Goal: Feedback & Contribution: Submit feedback/report problem

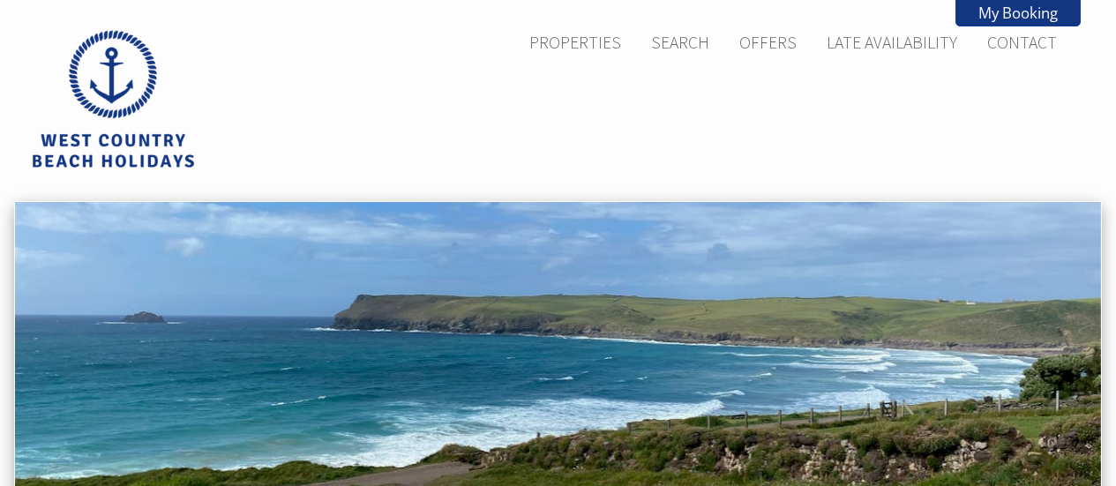
scroll to position [633, 0]
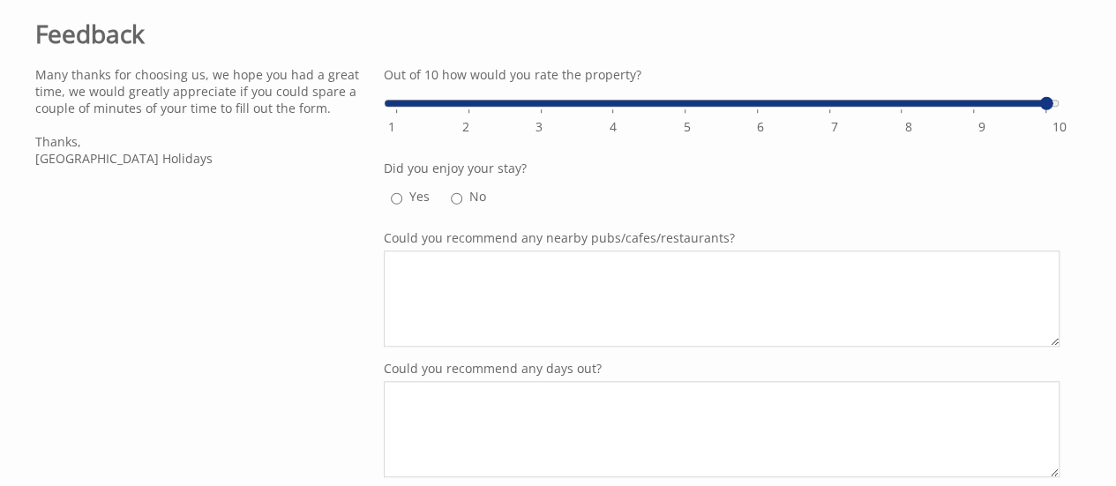
click at [394, 200] on input "Yes" at bounding box center [396, 198] width 11 height 21
radio input "true"
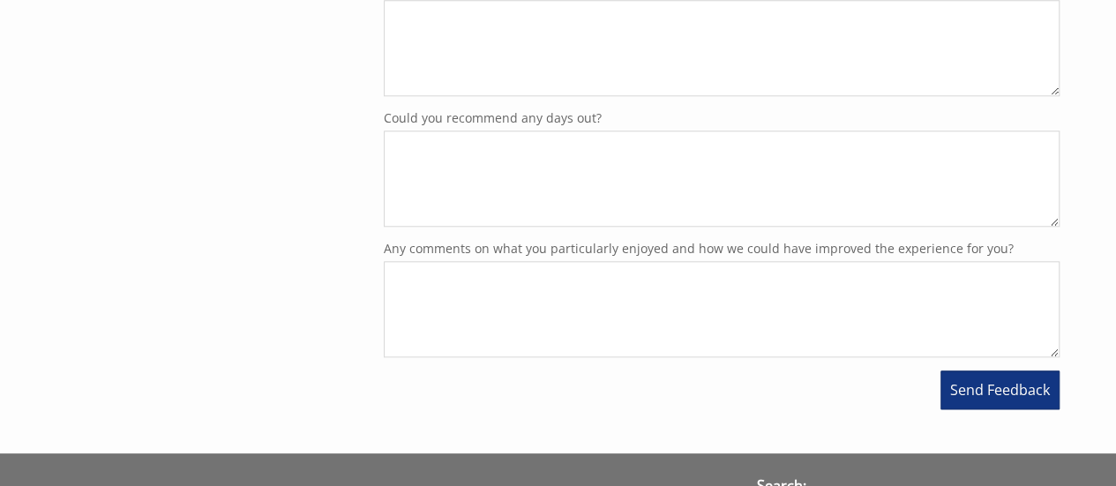
scroll to position [810, 0]
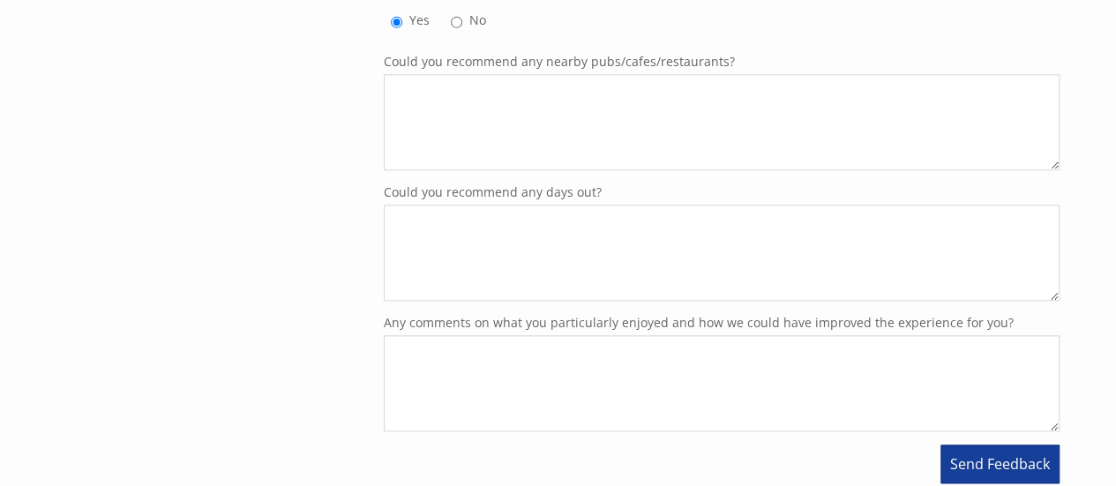
click at [960, 459] on span "Send Feedback" at bounding box center [1000, 463] width 100 height 19
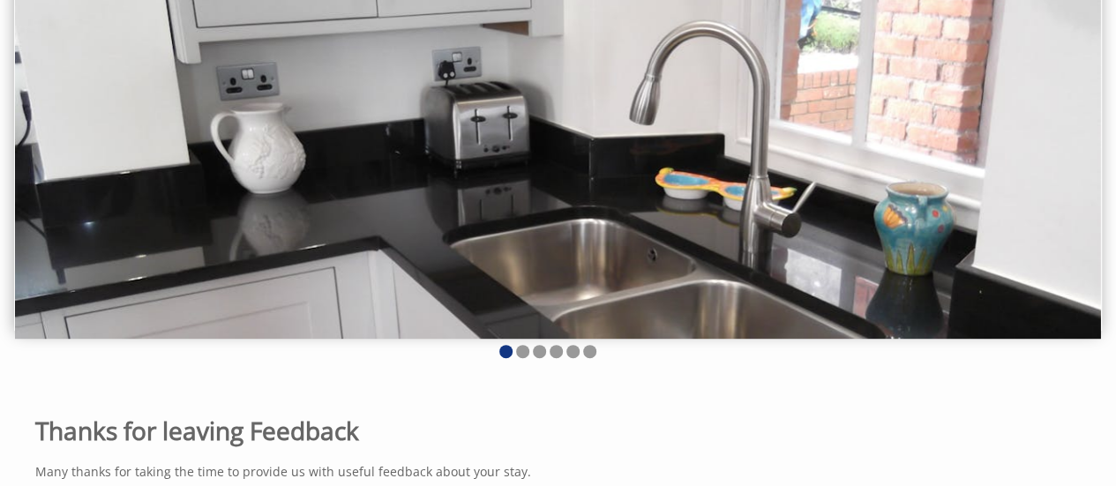
scroll to position [265, 0]
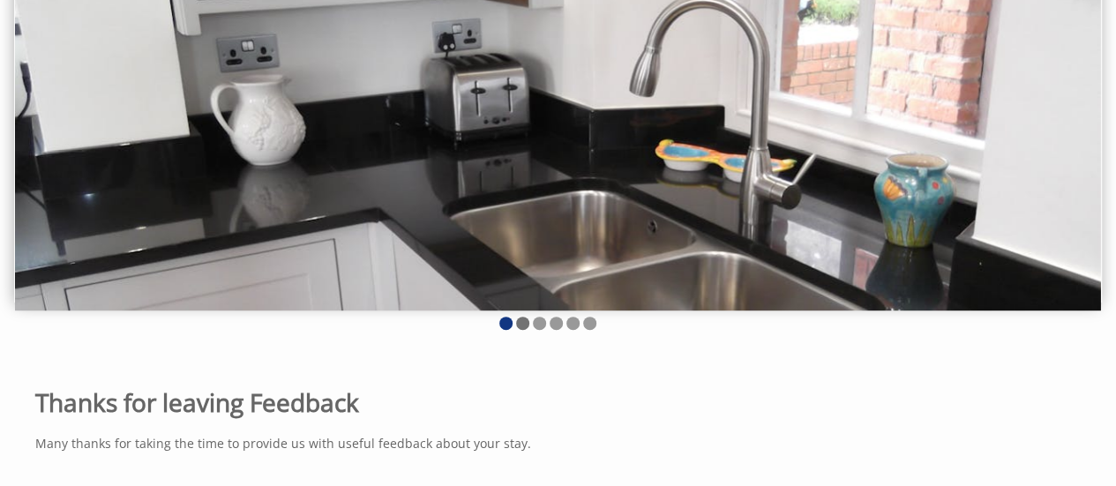
click at [523, 325] on li at bounding box center [522, 323] width 13 height 13
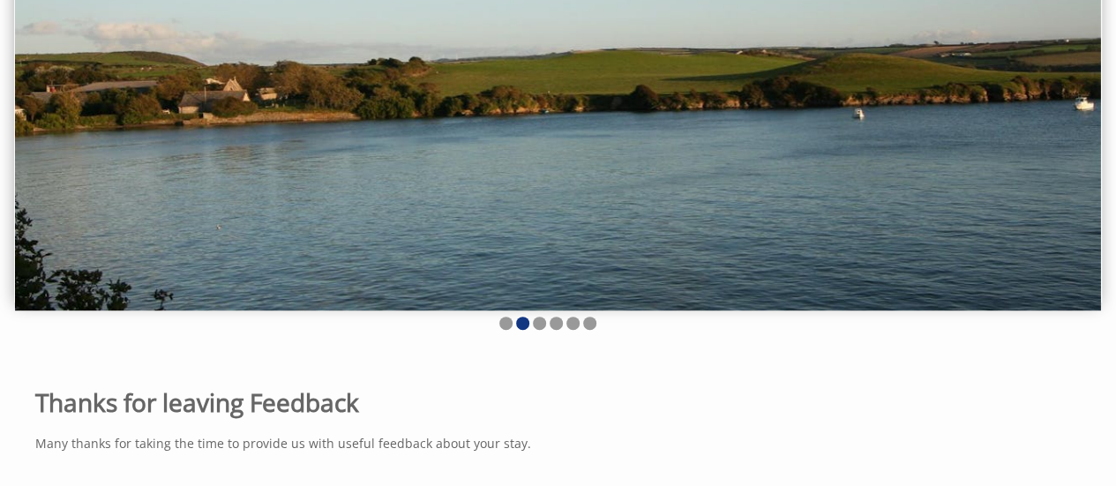
scroll to position [176, 0]
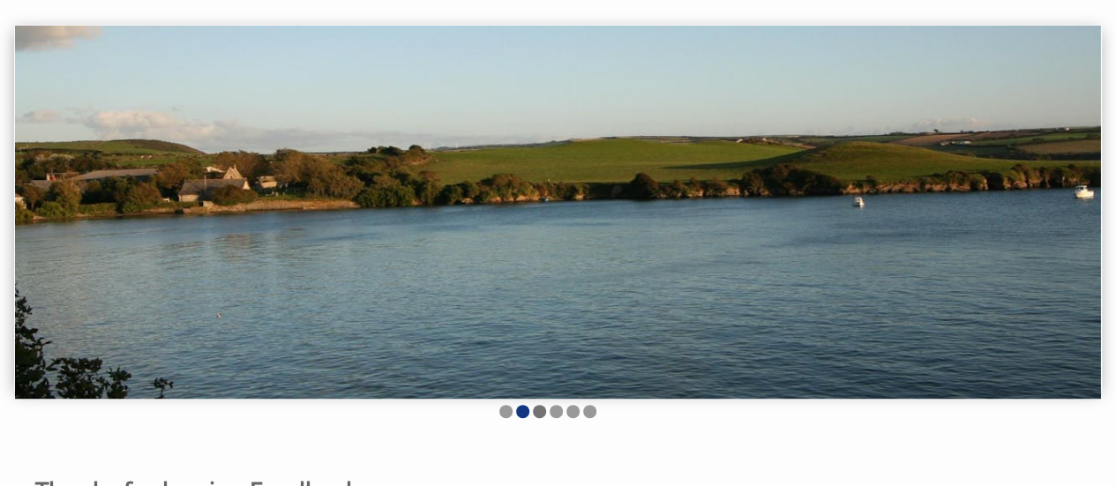
click at [540, 406] on li at bounding box center [539, 411] width 13 height 13
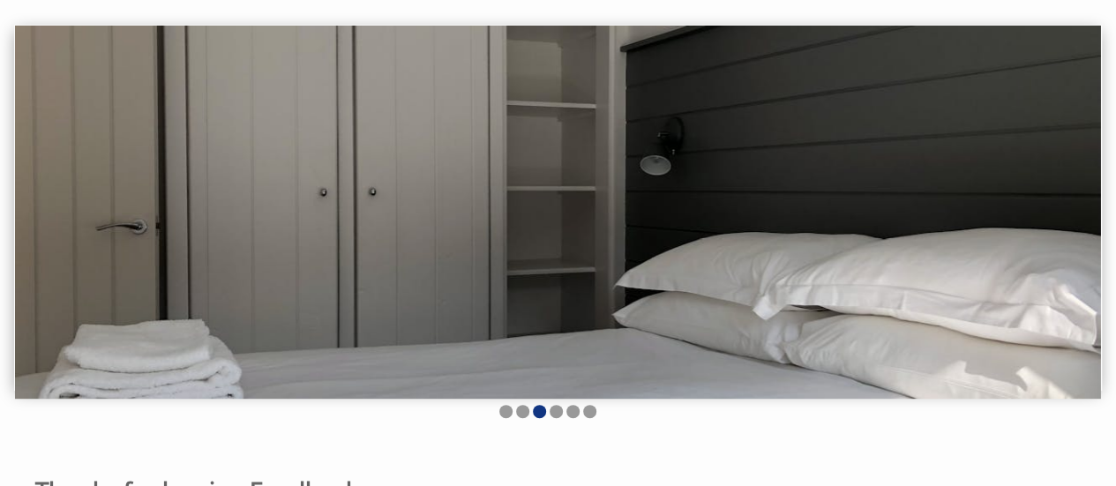
click at [547, 411] on ul at bounding box center [547, 413] width 1045 height 17
click at [552, 413] on li at bounding box center [555, 411] width 13 height 13
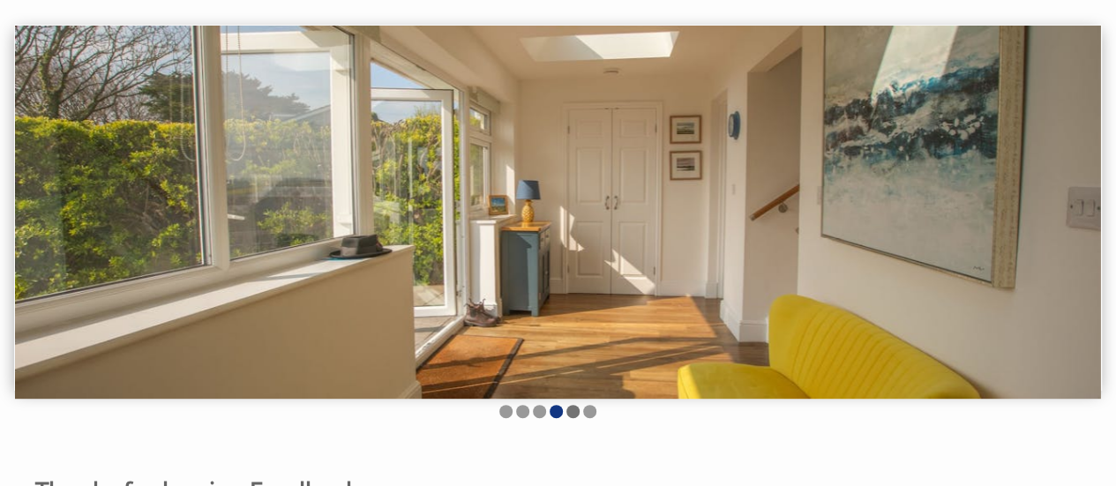
click at [571, 414] on li at bounding box center [572, 411] width 13 height 13
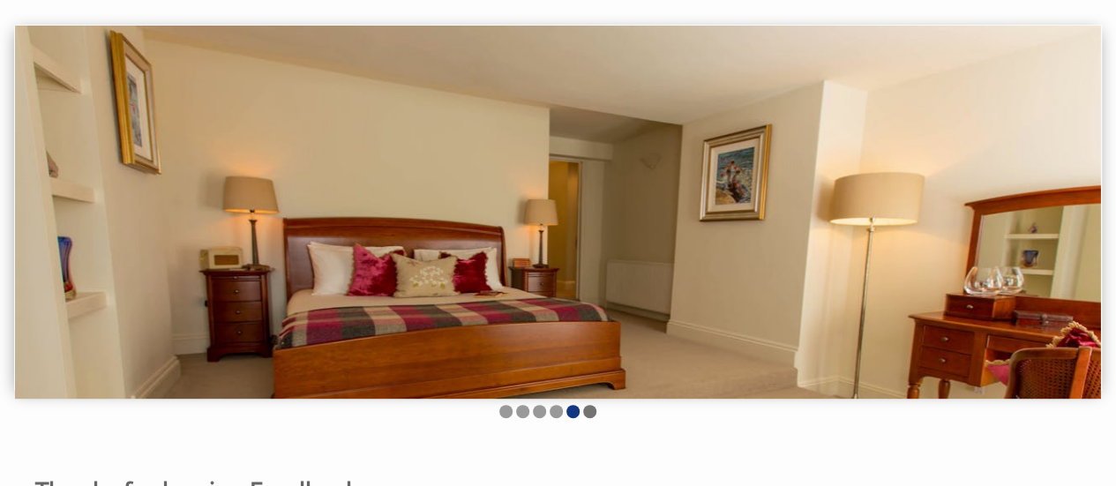
click at [586, 414] on li at bounding box center [589, 411] width 13 height 13
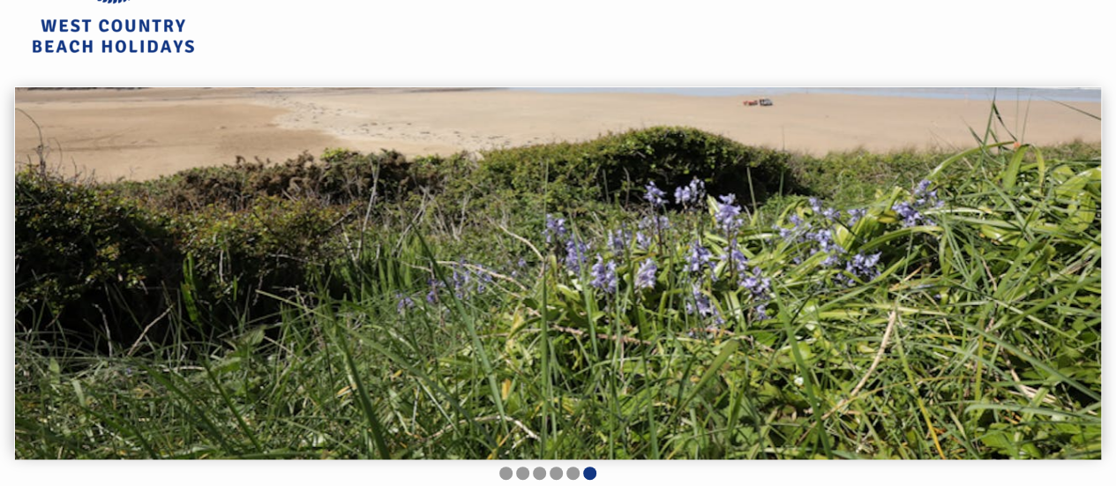
scroll to position [0, 0]
